Goal: Task Accomplishment & Management: Manage account settings

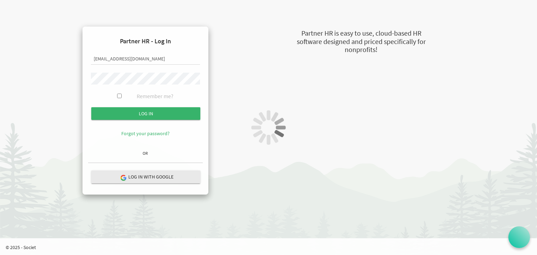
click at [130, 113] on div at bounding box center [268, 127] width 537 height 255
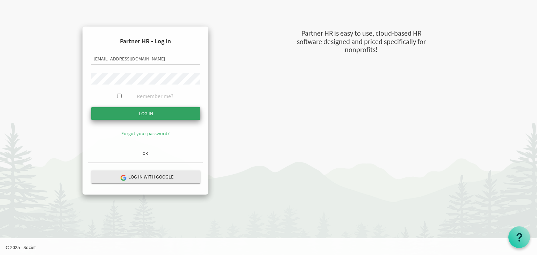
click at [146, 110] on input "submit" at bounding box center [145, 113] width 109 height 13
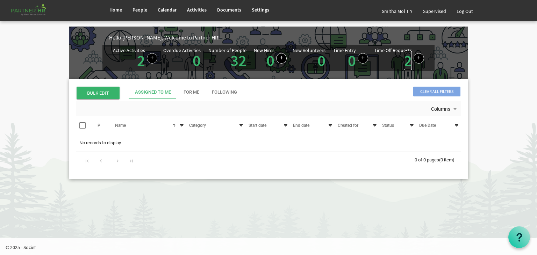
click at [409, 61] on link "2" at bounding box center [408, 61] width 8 height 20
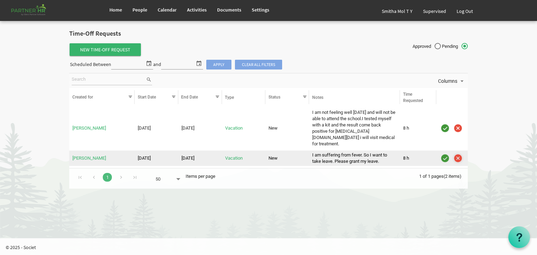
click at [459, 153] on img "is template cell column header" at bounding box center [458, 158] width 10 height 10
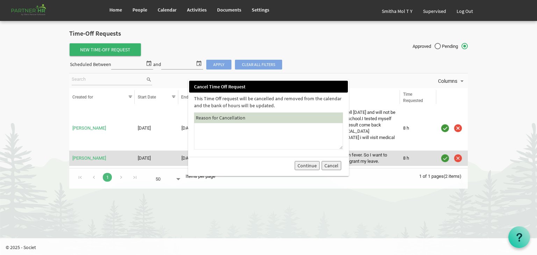
click at [208, 137] on textarea at bounding box center [268, 136] width 149 height 27
type textarea "please apply for a sick leave"
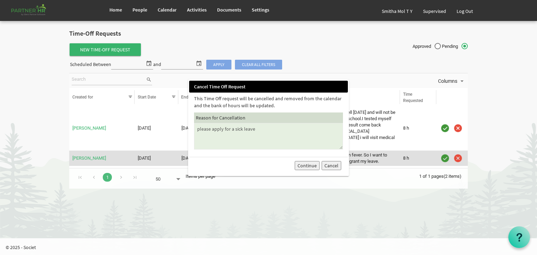
click at [309, 165] on button "Continue" at bounding box center [307, 165] width 25 height 9
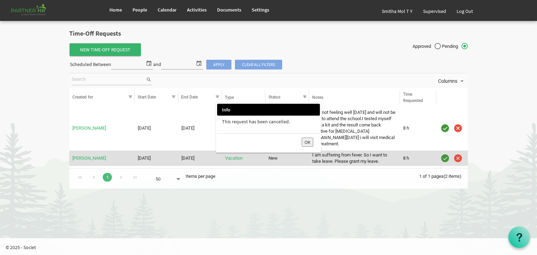
click at [307, 141] on button "OK" at bounding box center [308, 142] width 12 height 9
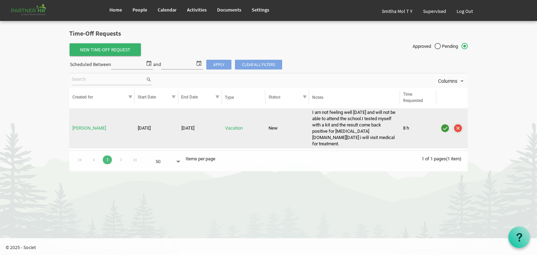
click at [457, 125] on img "is template cell column header" at bounding box center [458, 128] width 10 height 10
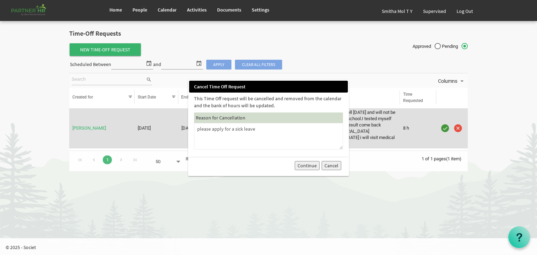
type textarea "please apply for a sick leave"
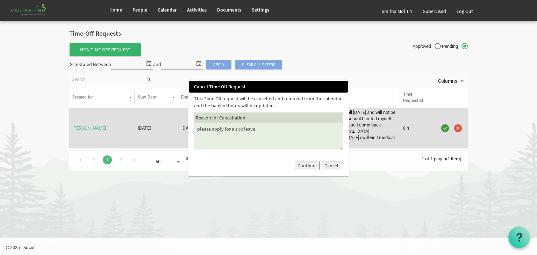
click at [304, 165] on button "Continue" at bounding box center [307, 165] width 25 height 9
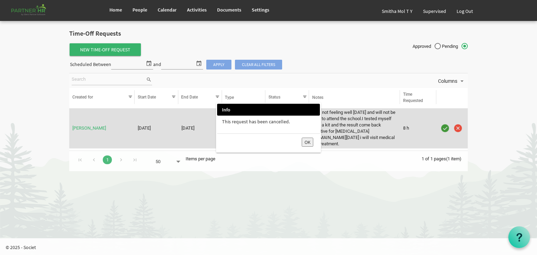
click at [307, 141] on button "OK" at bounding box center [308, 142] width 12 height 9
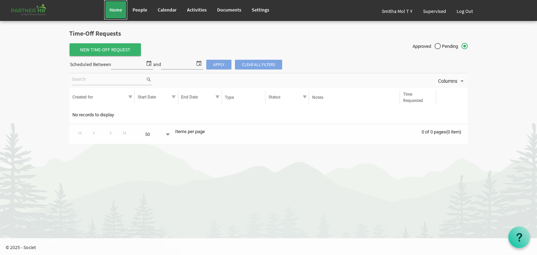
click at [113, 9] on span "Home" at bounding box center [115, 10] width 13 height 6
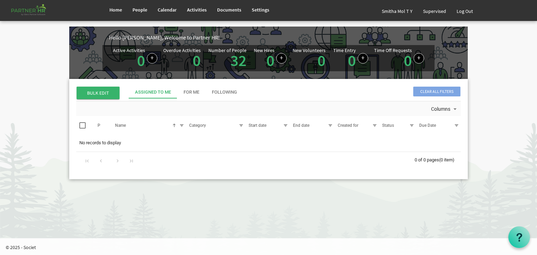
click at [475, 150] on body "Home People Calendar" at bounding box center [268, 95] width 537 height 191
